Goal: Information Seeking & Learning: Learn about a topic

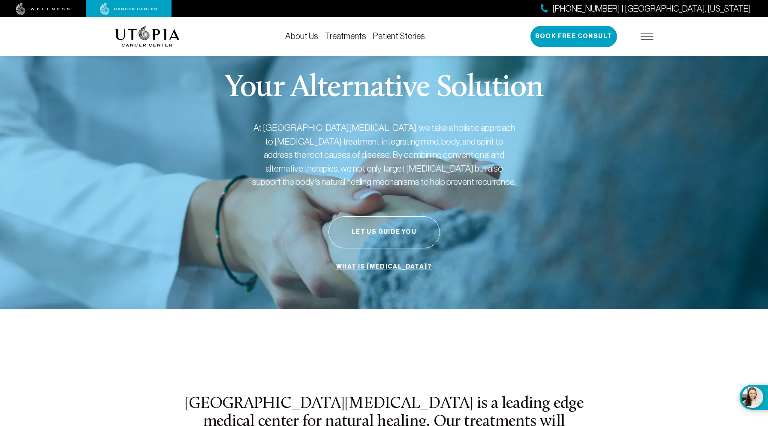
click at [312, 38] on link "About Us" at bounding box center [301, 35] width 33 height 9
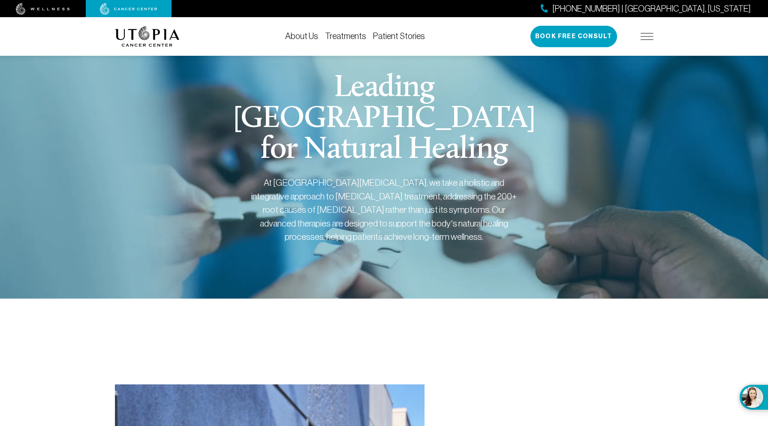
scroll to position [0, 0]
click at [343, 36] on link "Treatments" at bounding box center [345, 35] width 41 height 9
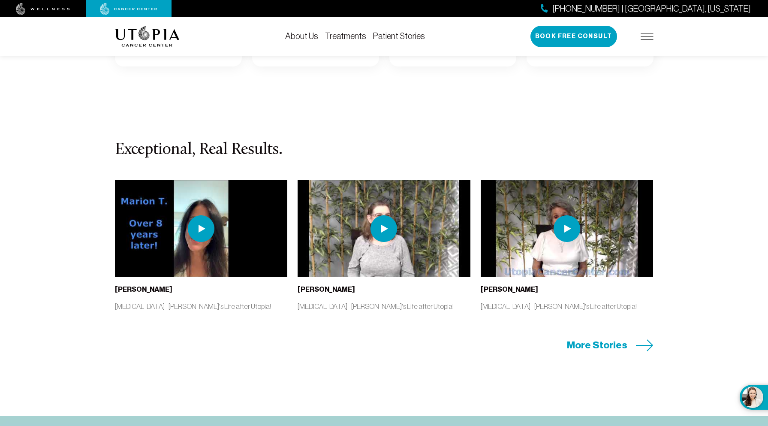
scroll to position [1730, 0]
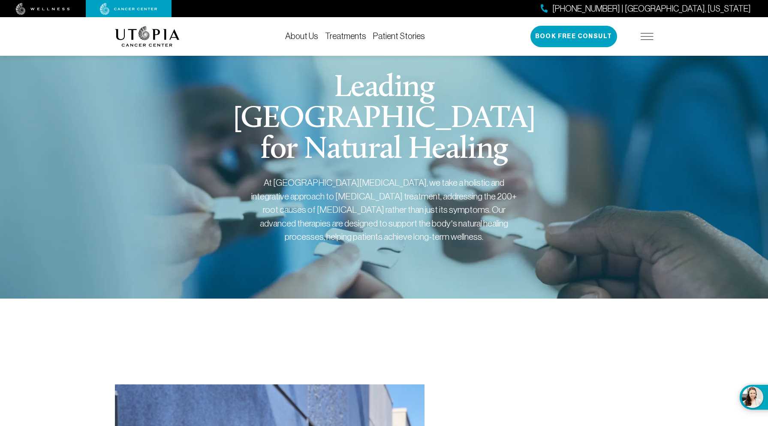
click at [647, 28] on div "[PHONE_NUMBER] | [GEOGRAPHIC_DATA], [US_STATE] Book Free Consult" at bounding box center [592, 36] width 123 height 21
click at [646, 38] on img at bounding box center [647, 36] width 13 height 7
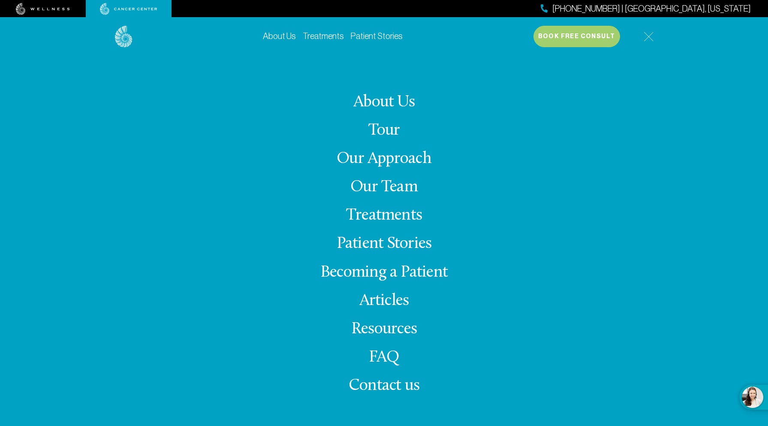
click at [385, 208] on link "Treatments" at bounding box center [384, 215] width 76 height 17
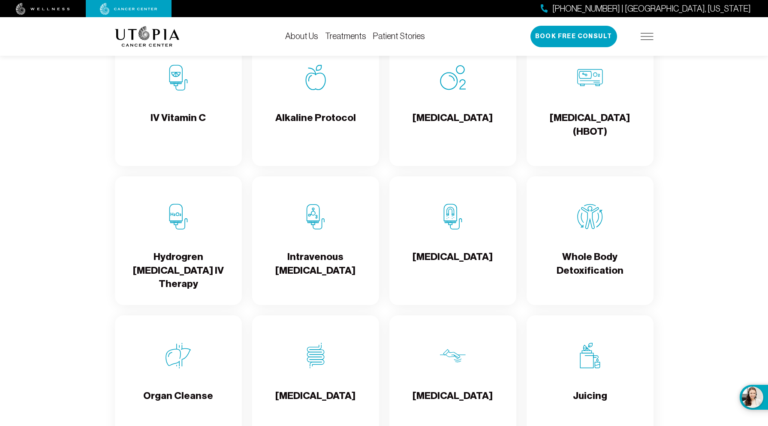
scroll to position [935, 0]
click at [446, 231] on div "[MEDICAL_DATA]" at bounding box center [453, 240] width 127 height 129
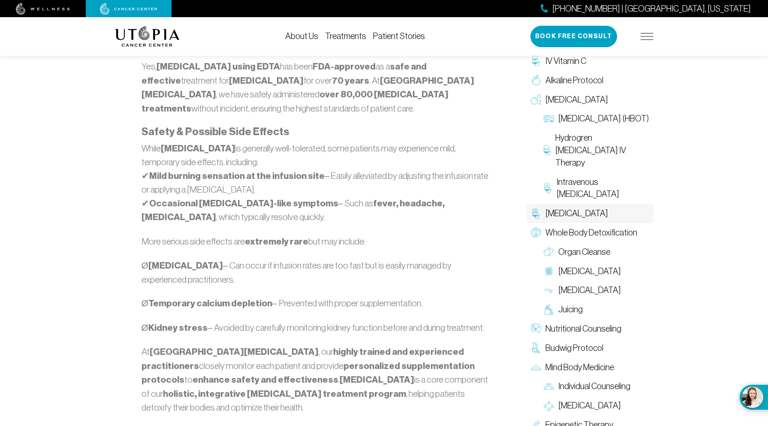
scroll to position [842, 0]
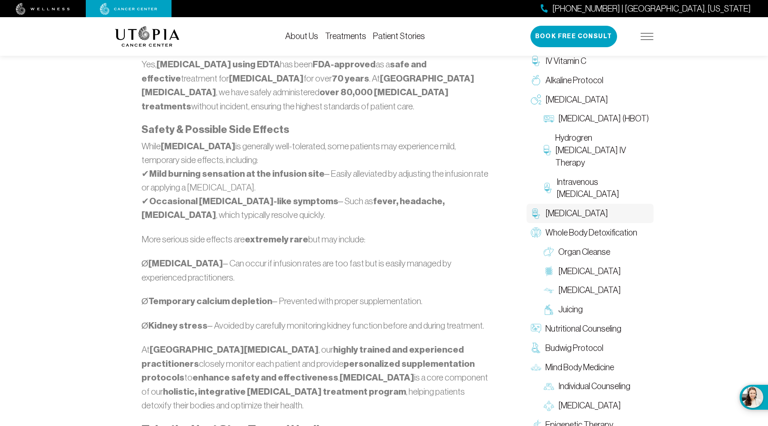
click at [642, 35] on img at bounding box center [647, 36] width 13 height 7
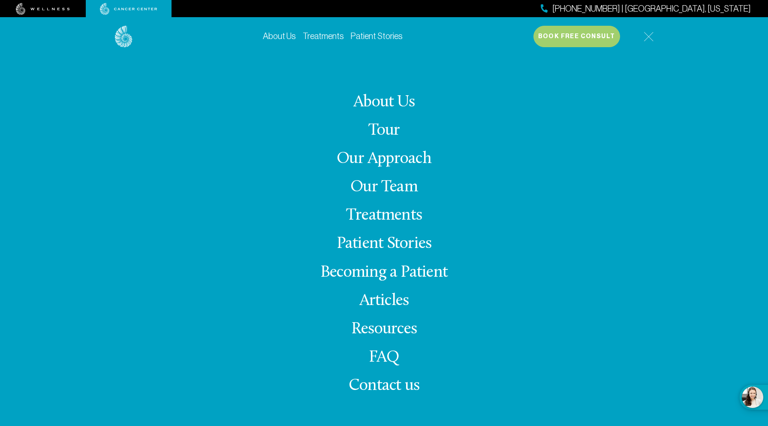
click at [377, 270] on link "Becoming a Patient" at bounding box center [383, 272] width 127 height 17
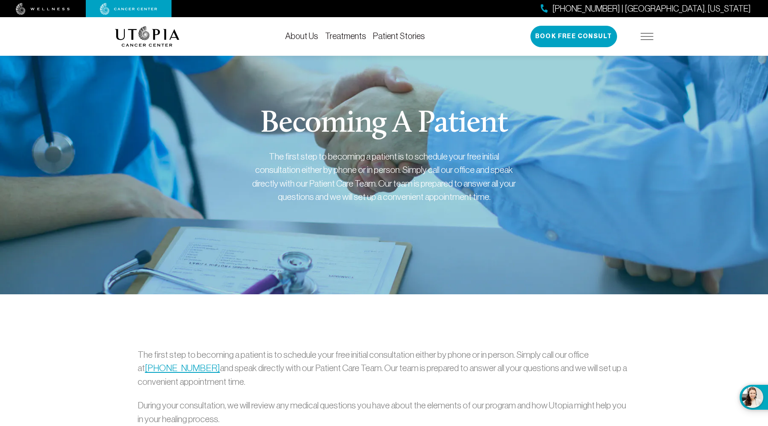
click at [161, 45] on img at bounding box center [147, 36] width 65 height 21
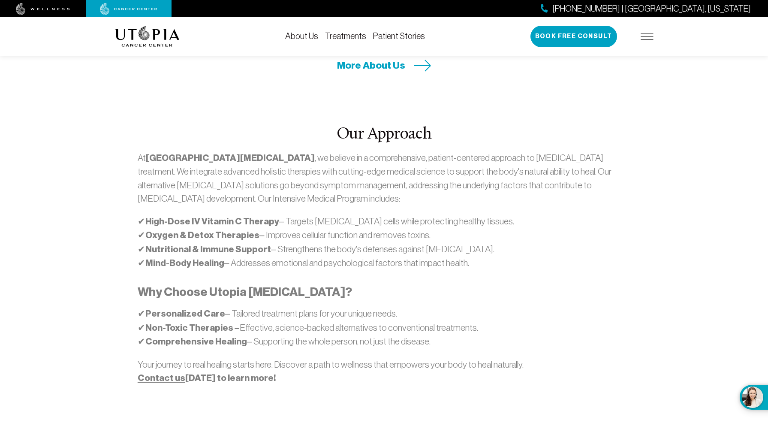
scroll to position [523, 0]
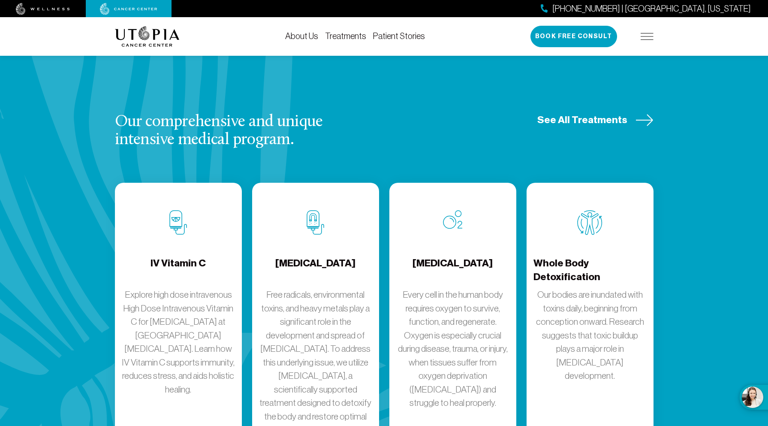
click at [598, 257] on h4 "Whole Body Detoxification" at bounding box center [590, 271] width 113 height 28
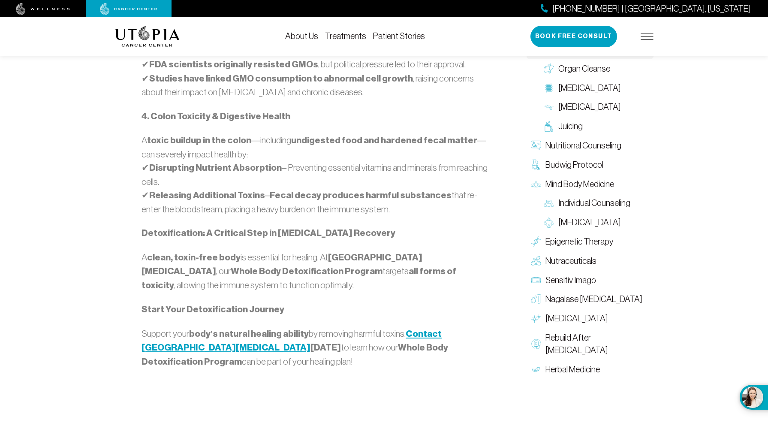
scroll to position [975, 0]
